Goal: Transaction & Acquisition: Purchase product/service

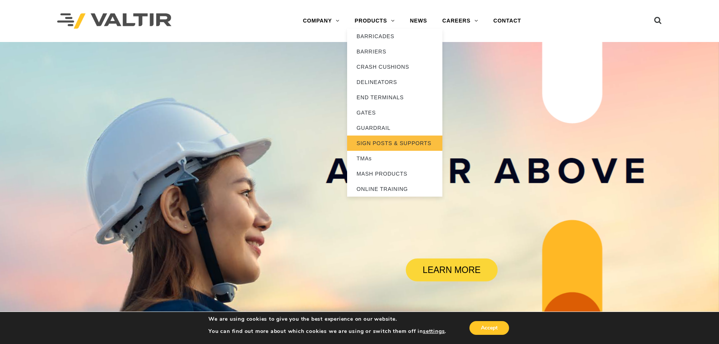
click at [374, 143] on link "SIGN POSTS & SUPPORTS" at bounding box center [394, 142] width 95 height 15
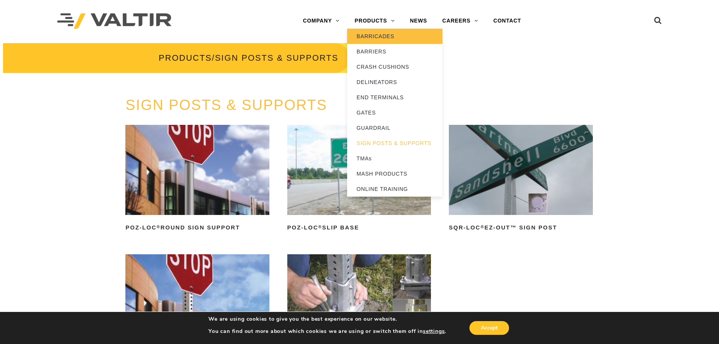
click at [376, 36] on link "BARRICADES" at bounding box center [394, 36] width 95 height 15
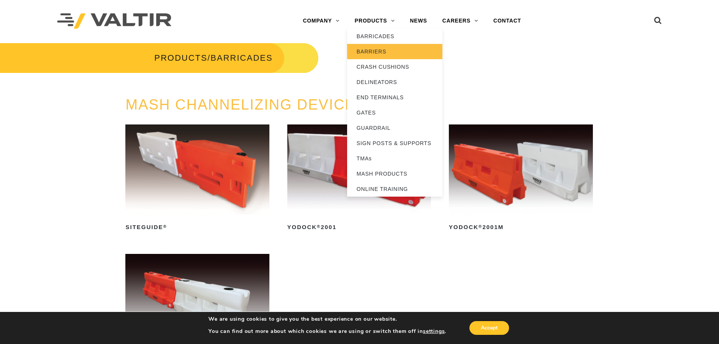
click at [377, 49] on link "BARRIERS" at bounding box center [394, 51] width 95 height 15
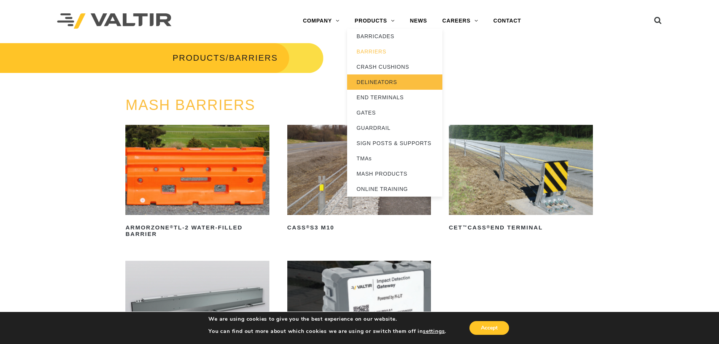
click at [377, 79] on link "DELINEATORS" at bounding box center [394, 81] width 95 height 15
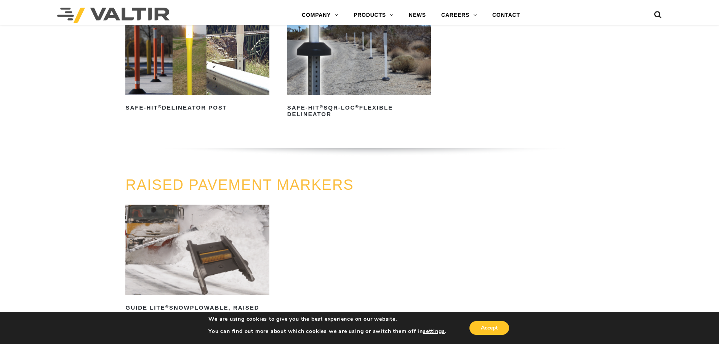
scroll to position [267, 0]
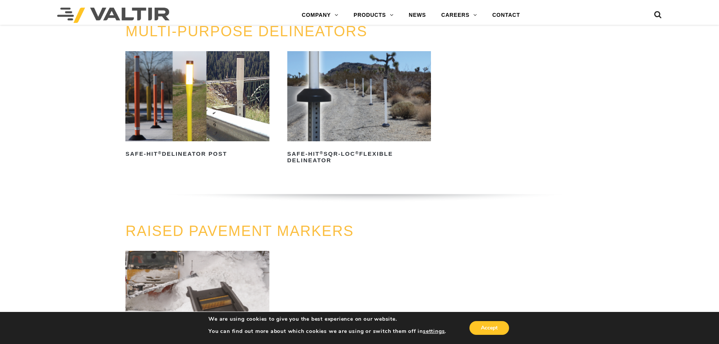
click at [152, 107] on img at bounding box center [197, 96] width 144 height 90
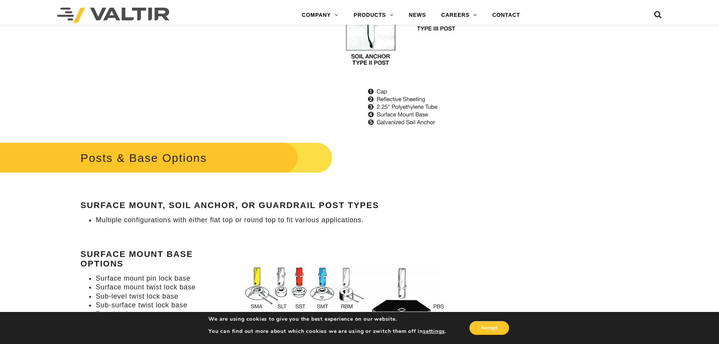
scroll to position [801, 0]
